Goal: Task Accomplishment & Management: Complete application form

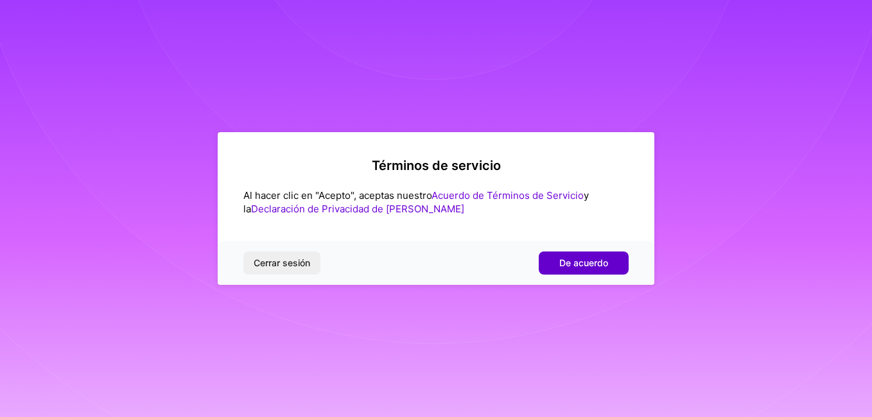
click at [557, 266] on button "De acuerdo" at bounding box center [584, 263] width 90 height 23
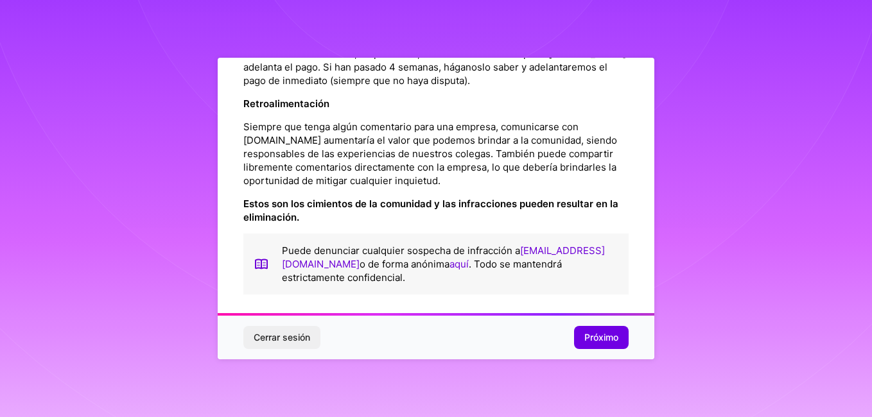
scroll to position [1599, 0]
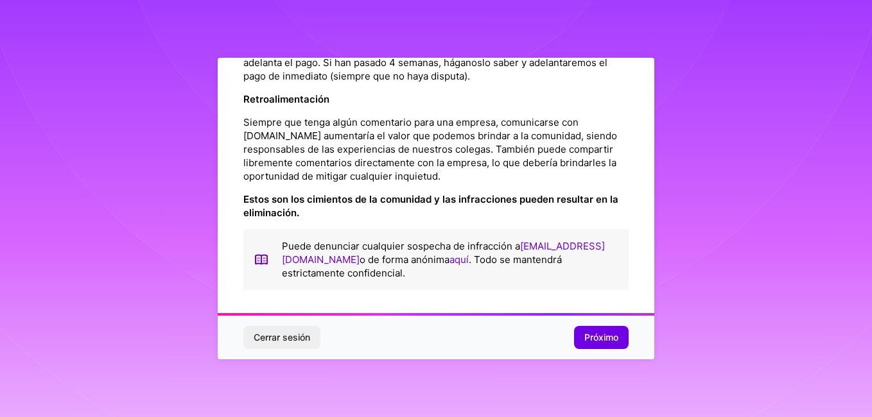
click at [610, 336] on span "Próximo" at bounding box center [601, 337] width 34 height 13
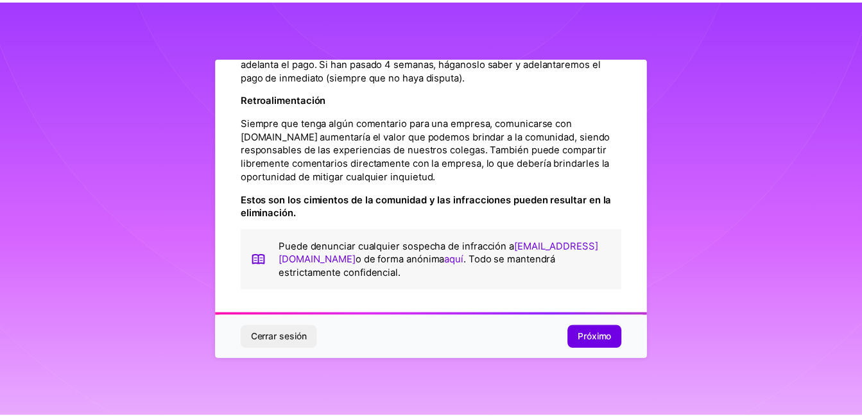
scroll to position [45, 0]
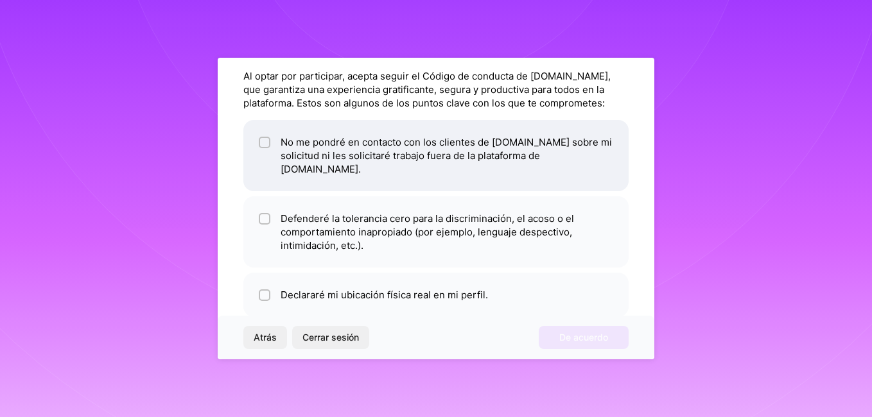
click at [267, 135] on span at bounding box center [265, 155] width 12 height 40
checkbox input "true"
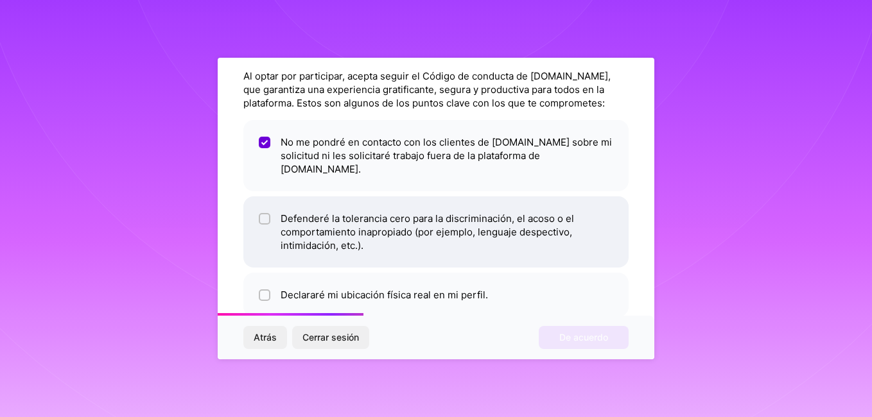
click at [269, 213] on div at bounding box center [265, 219] width 12 height 12
checkbox input "true"
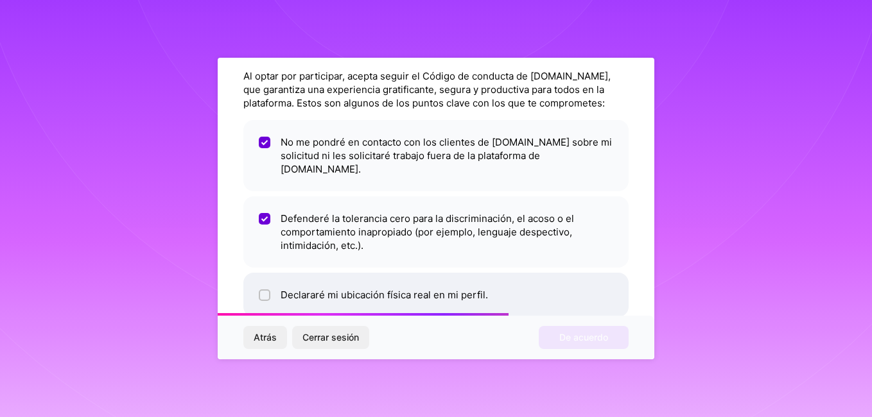
click at [268, 274] on li "Declararé mi ubicación física real en mi perfil." at bounding box center [435, 295] width 385 height 44
checkbox input "true"
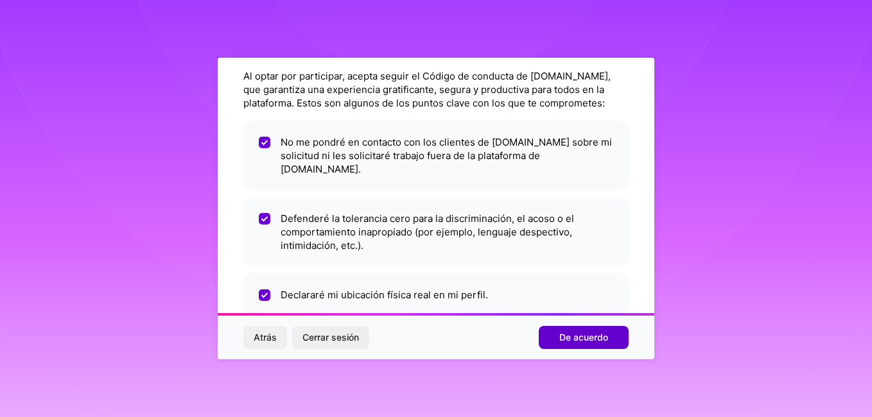
click at [608, 336] on span "De acuerdo" at bounding box center [583, 337] width 49 height 13
